Goal: Information Seeking & Learning: Learn about a topic

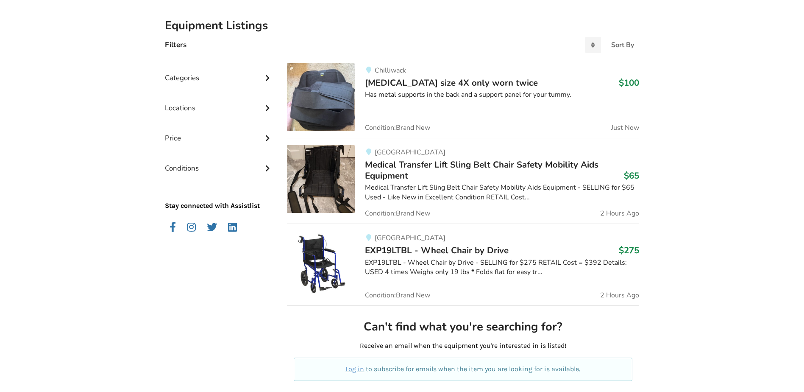
scroll to position [42, 0]
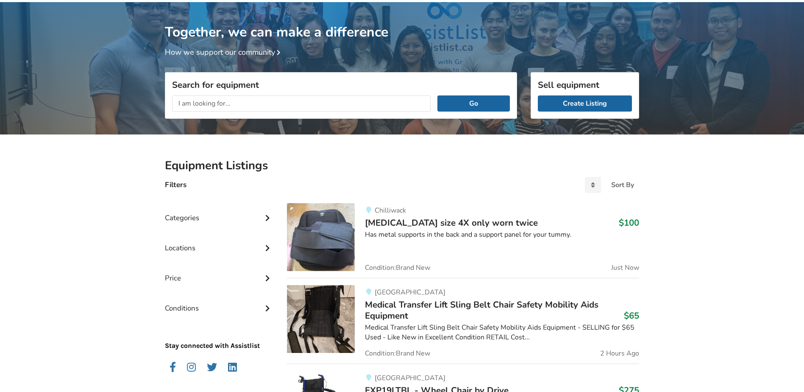
click at [234, 103] on input "text" at bounding box center [301, 103] width 259 height 16
type input "walking boots"
click at [437, 95] on button "Go" at bounding box center [473, 103] width 72 height 16
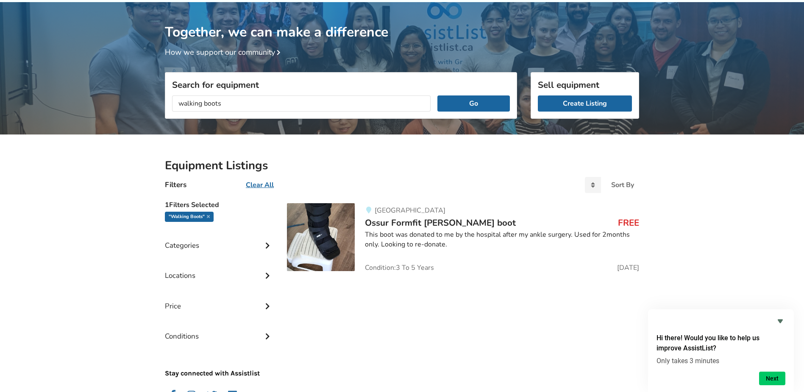
click at [540, 234] on div "This boot was donated to me by the hospital after my ankle surgery. Used for 2m…" at bounding box center [502, 239] width 274 height 19
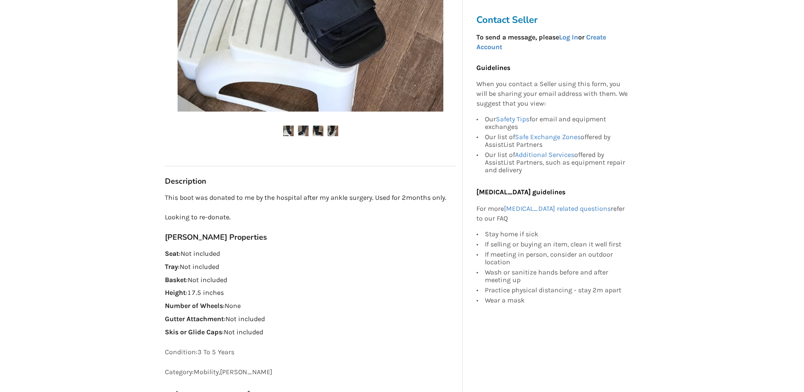
scroll to position [339, 0]
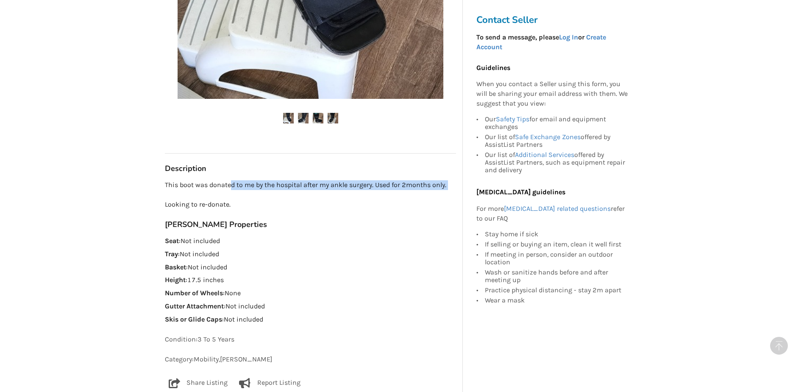
drag, startPoint x: 231, startPoint y: 168, endPoint x: 317, endPoint y: 175, distance: 85.5
click at [317, 180] on p "This boot was donated to me by the hospital after my ankle surgery. Used for 2m…" at bounding box center [310, 194] width 291 height 29
drag, startPoint x: 317, startPoint y: 175, endPoint x: 348, endPoint y: 204, distance: 42.3
click at [348, 220] on h3 "[PERSON_NAME] Properties" at bounding box center [310, 225] width 291 height 10
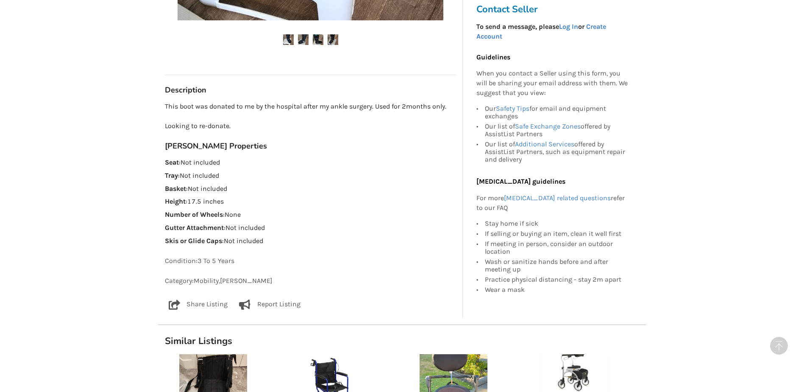
scroll to position [424, 0]
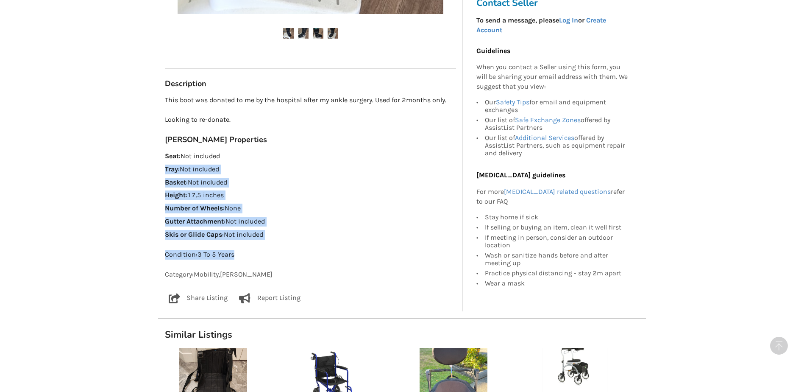
drag, startPoint x: 338, startPoint y: 220, endPoint x: 301, endPoint y: 136, distance: 91.8
click at [303, 151] on p "Seat : Not included" at bounding box center [310, 156] width 291 height 10
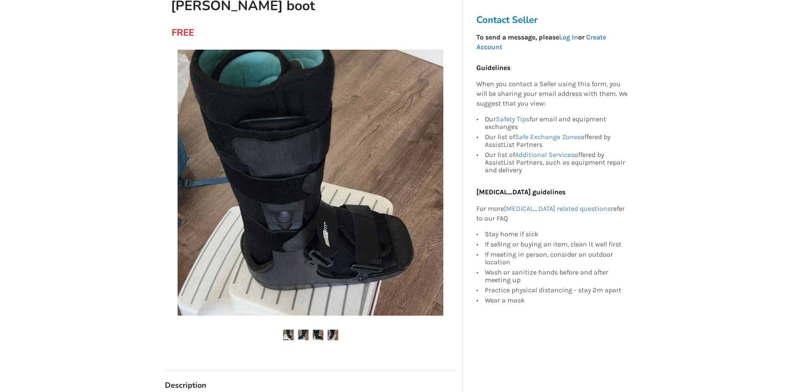
scroll to position [122, 0]
click at [303, 330] on img at bounding box center [303, 335] width 11 height 11
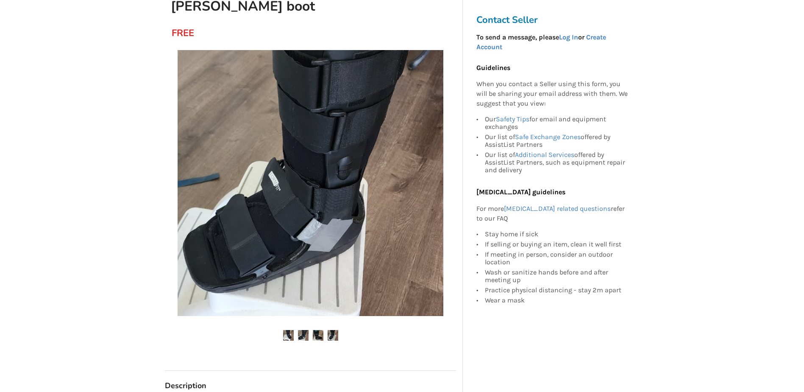
click at [315, 330] on img at bounding box center [318, 335] width 11 height 11
click at [328, 330] on img at bounding box center [333, 335] width 11 height 11
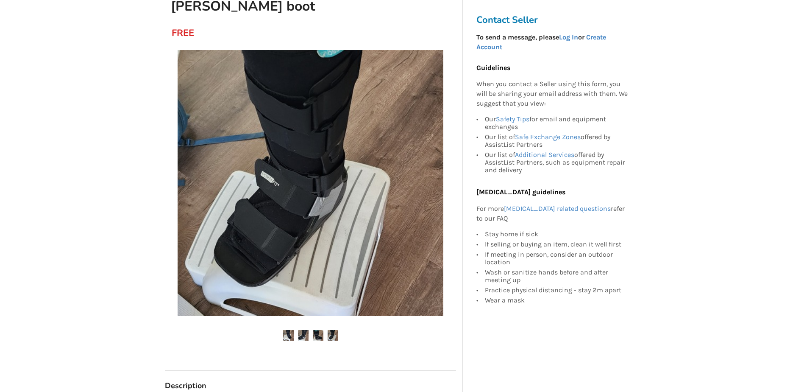
click at [594, 215] on p "For more [MEDICAL_DATA] related questions refer to our FAQ" at bounding box center [552, 213] width 152 height 19
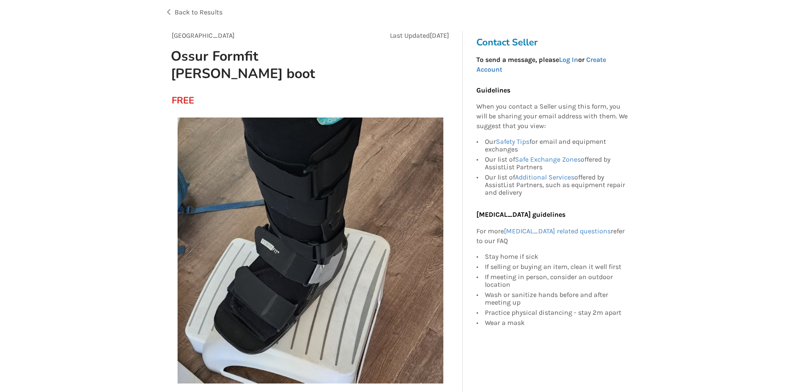
scroll to position [0, 0]
